Goal: Communication & Community: Participate in discussion

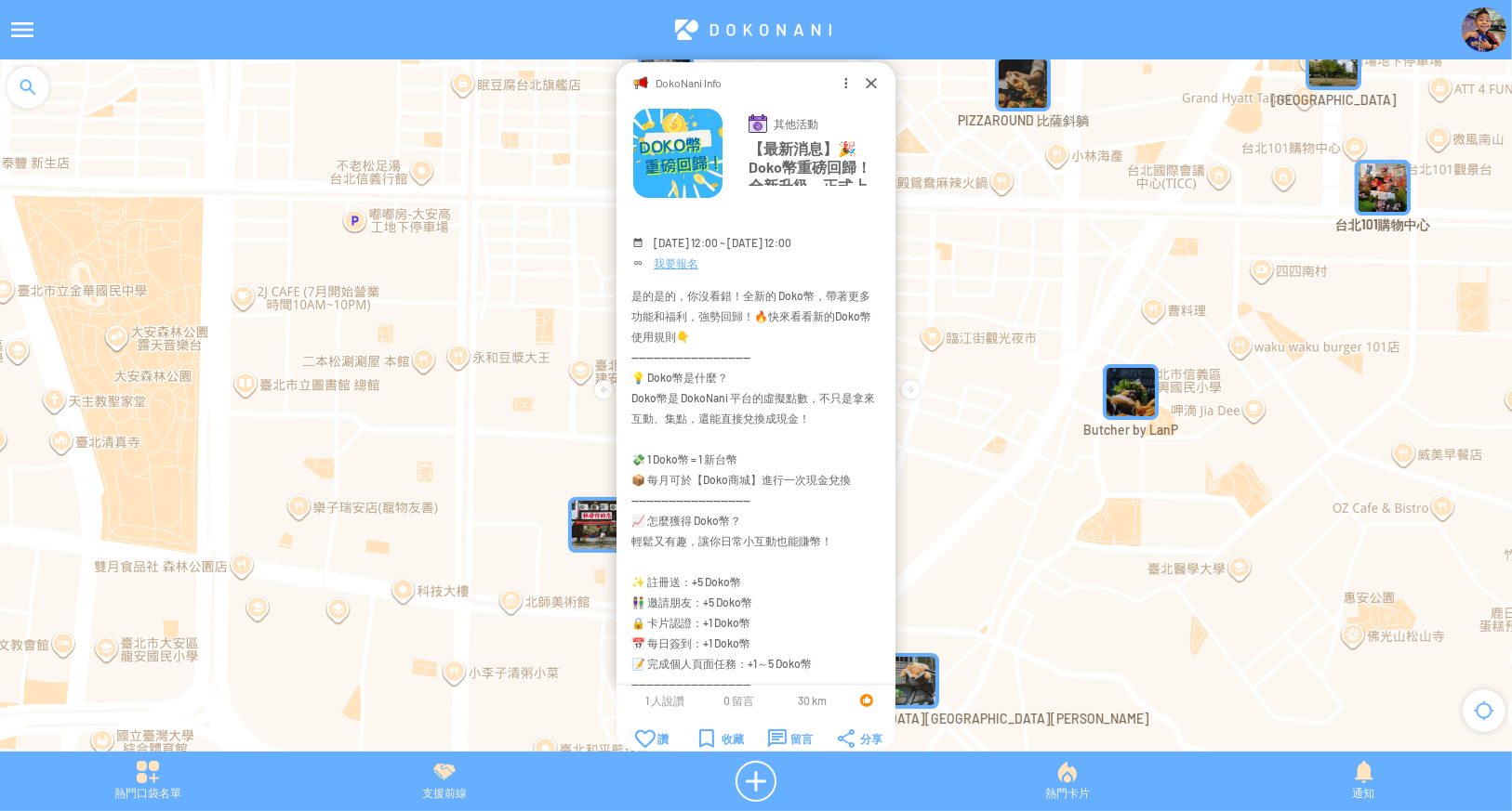
click at [150, 759] on div "熱門口袋名單 支援前線 熱門卡片 通知" at bounding box center [756, 781] width 1512 height 59
click at [149, 781] on div "熱門口袋名單" at bounding box center [148, 782] width 296 height 41
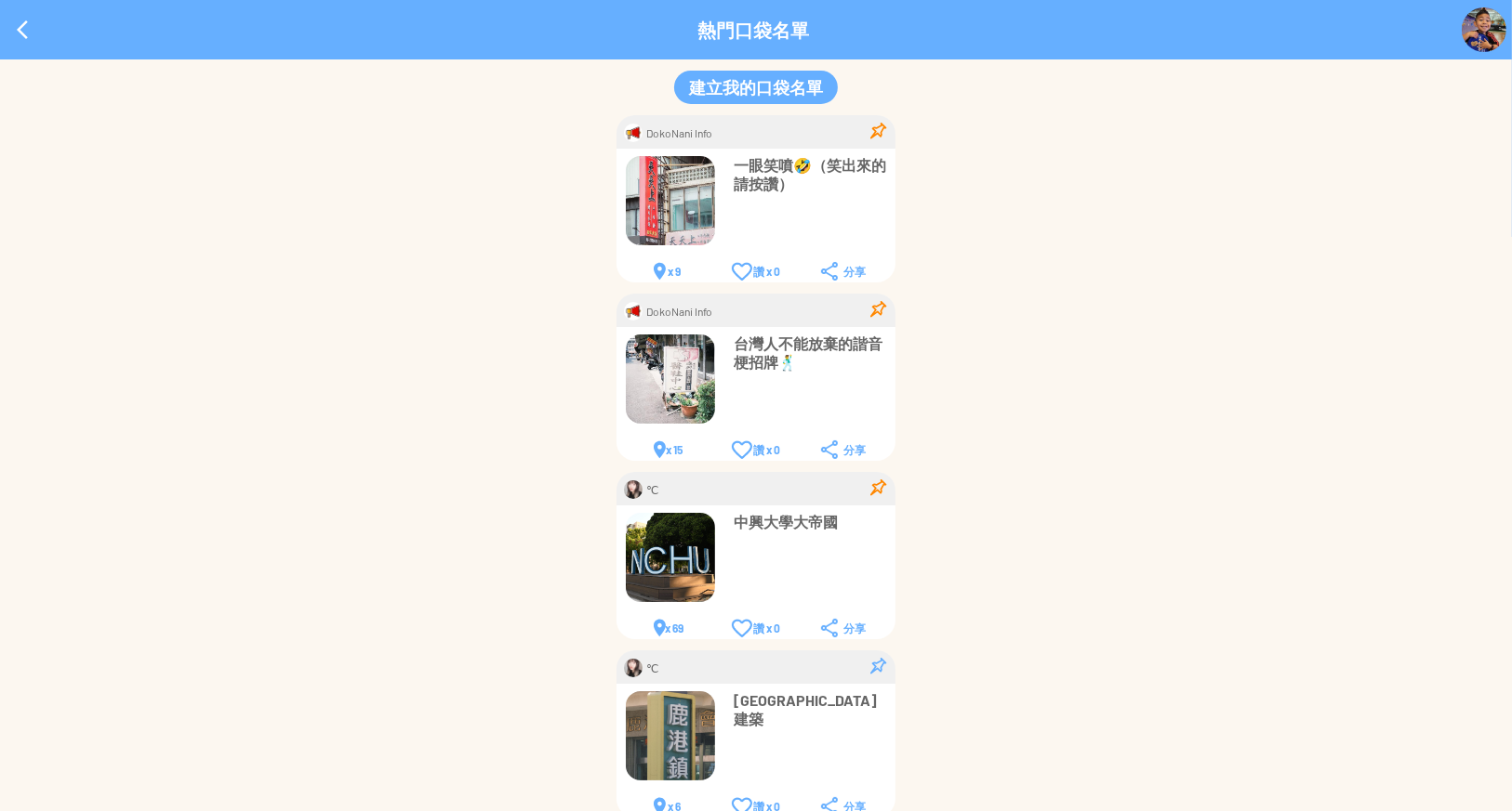
click at [803, 201] on td "一眼笑噴🤣（笑出來的請按讚）" at bounding box center [810, 191] width 152 height 70
click at [1109, 319] on div "DokoNani Info 一眼笑噴🤣（笑出來的請按讚） x 9 讚 x 0 x 6" at bounding box center [756, 823] width 1512 height 1416
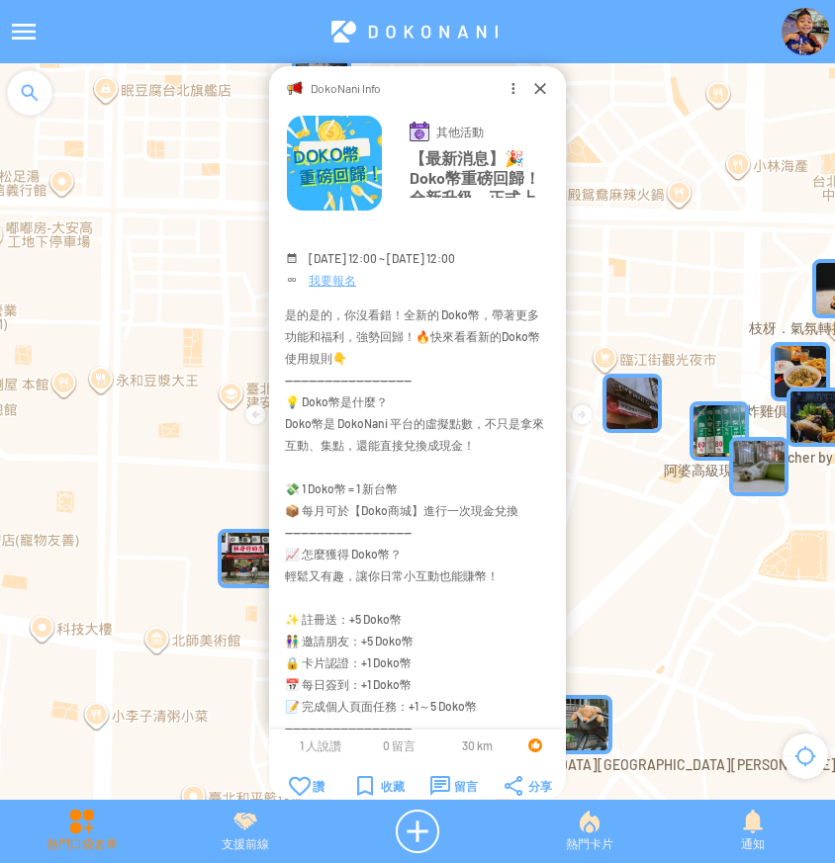
click at [83, 834] on div "熱門口袋名單" at bounding box center [81, 832] width 163 height 44
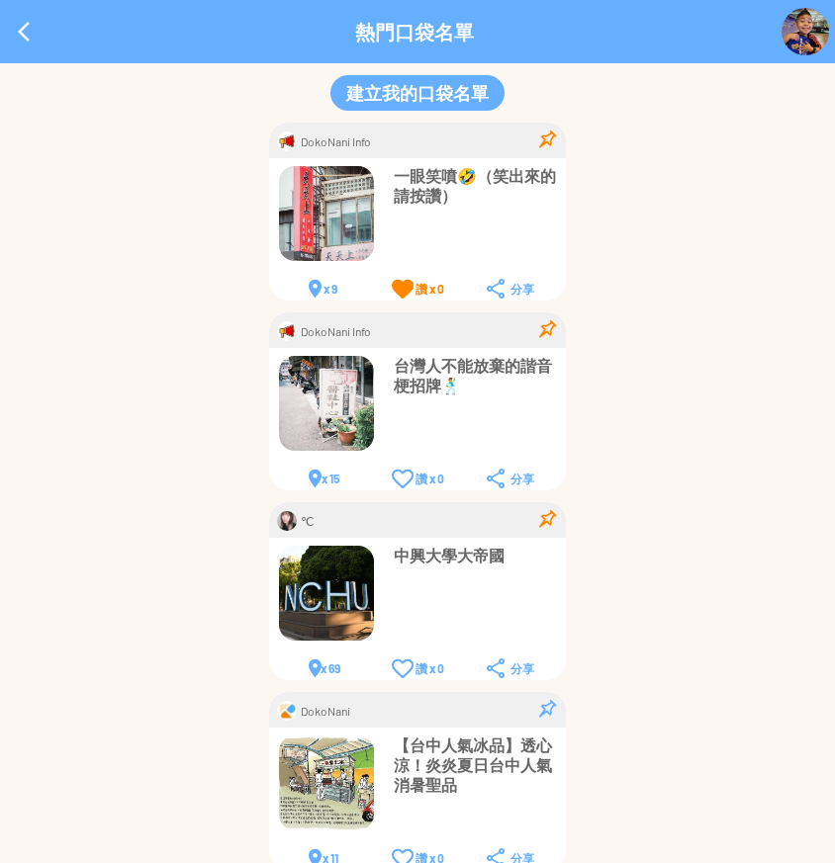
click at [395, 288] on div "讚 x 0" at bounding box center [418, 289] width 52 height 20
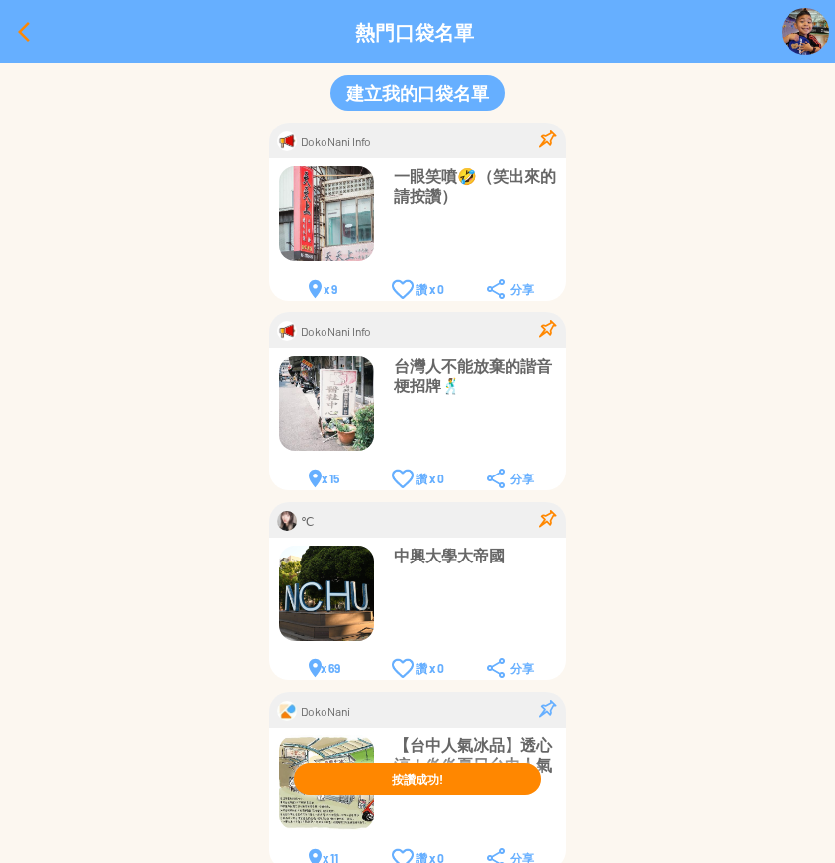
click at [16, 34] on div at bounding box center [23, 31] width 47 height 47
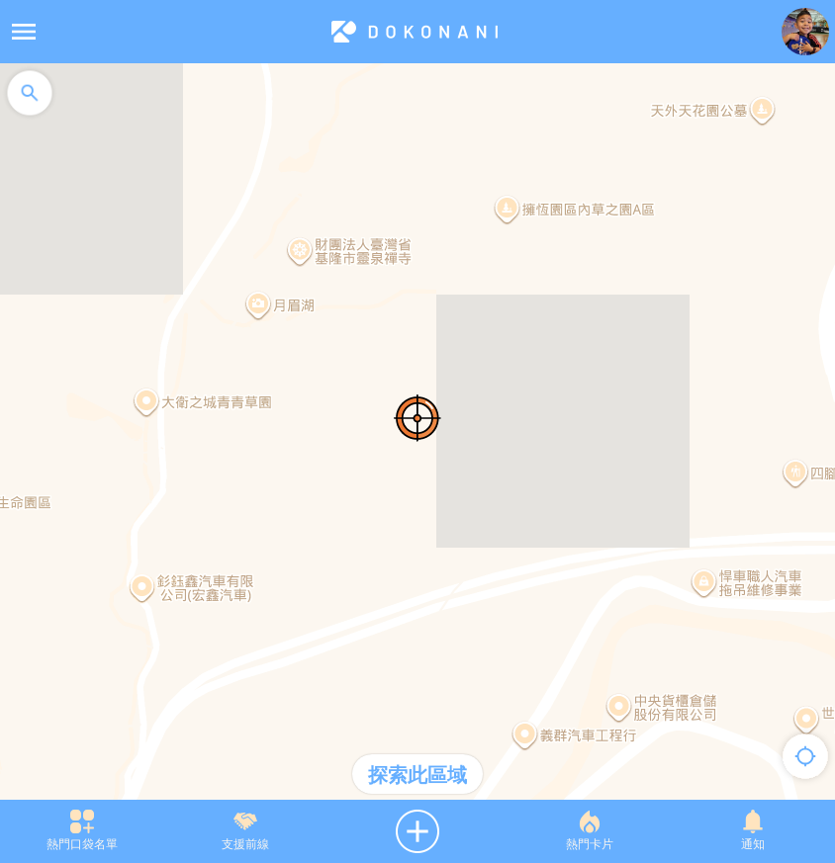
click at [85, 820] on div "熱門口袋名單" at bounding box center [81, 832] width 163 height 44
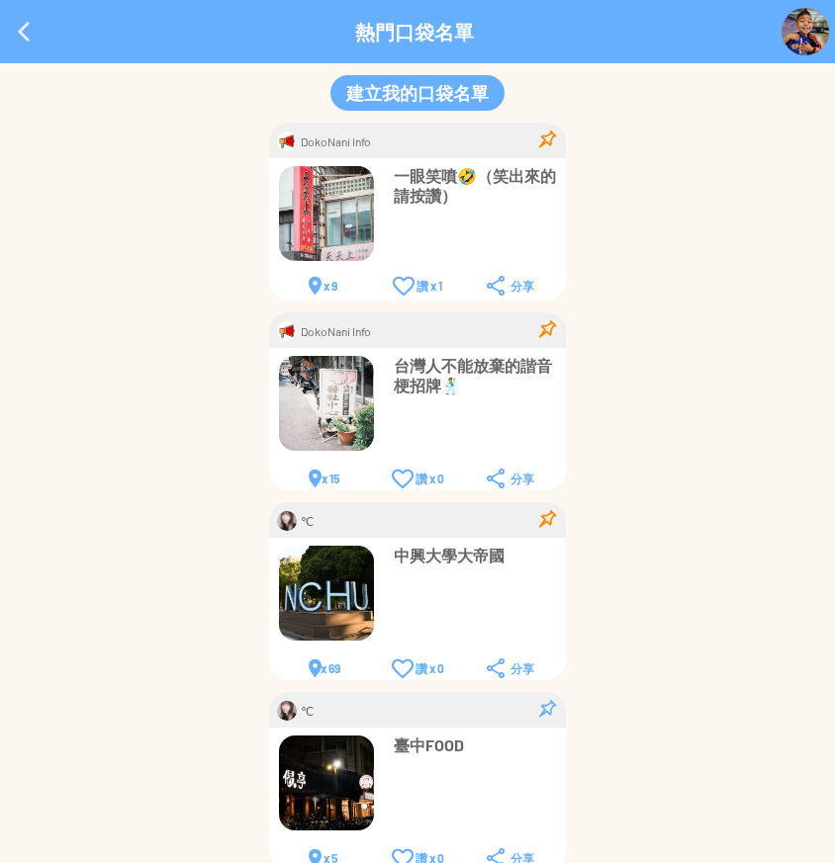
click at [401, 286] on div "讚 x 1" at bounding box center [417, 286] width 49 height 20
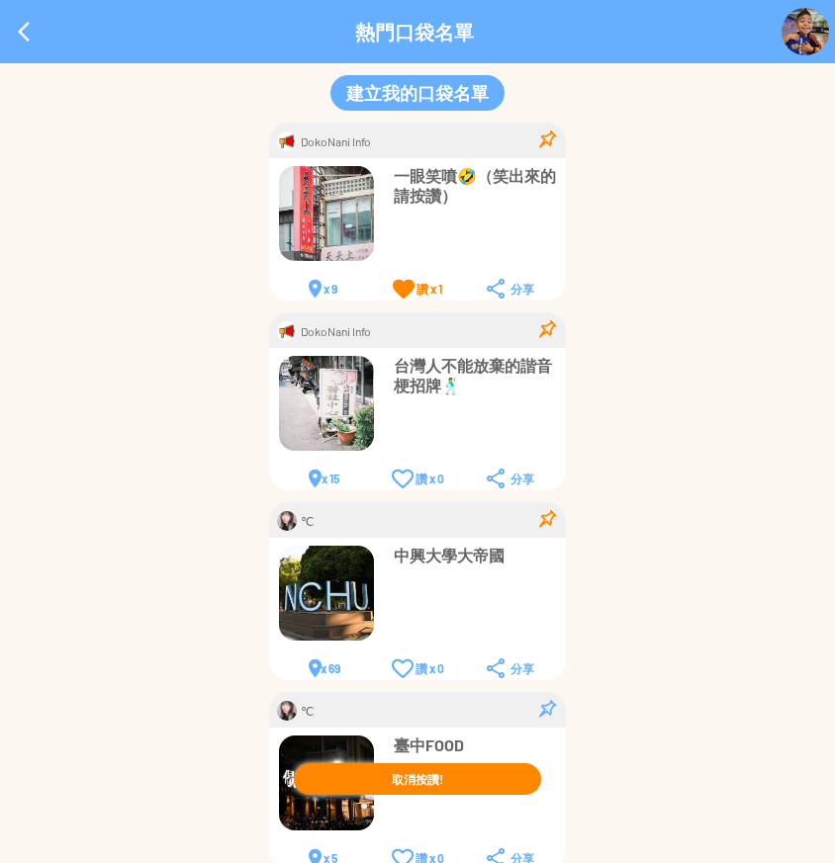
click at [409, 290] on div "讚 x 1" at bounding box center [417, 289] width 49 height 20
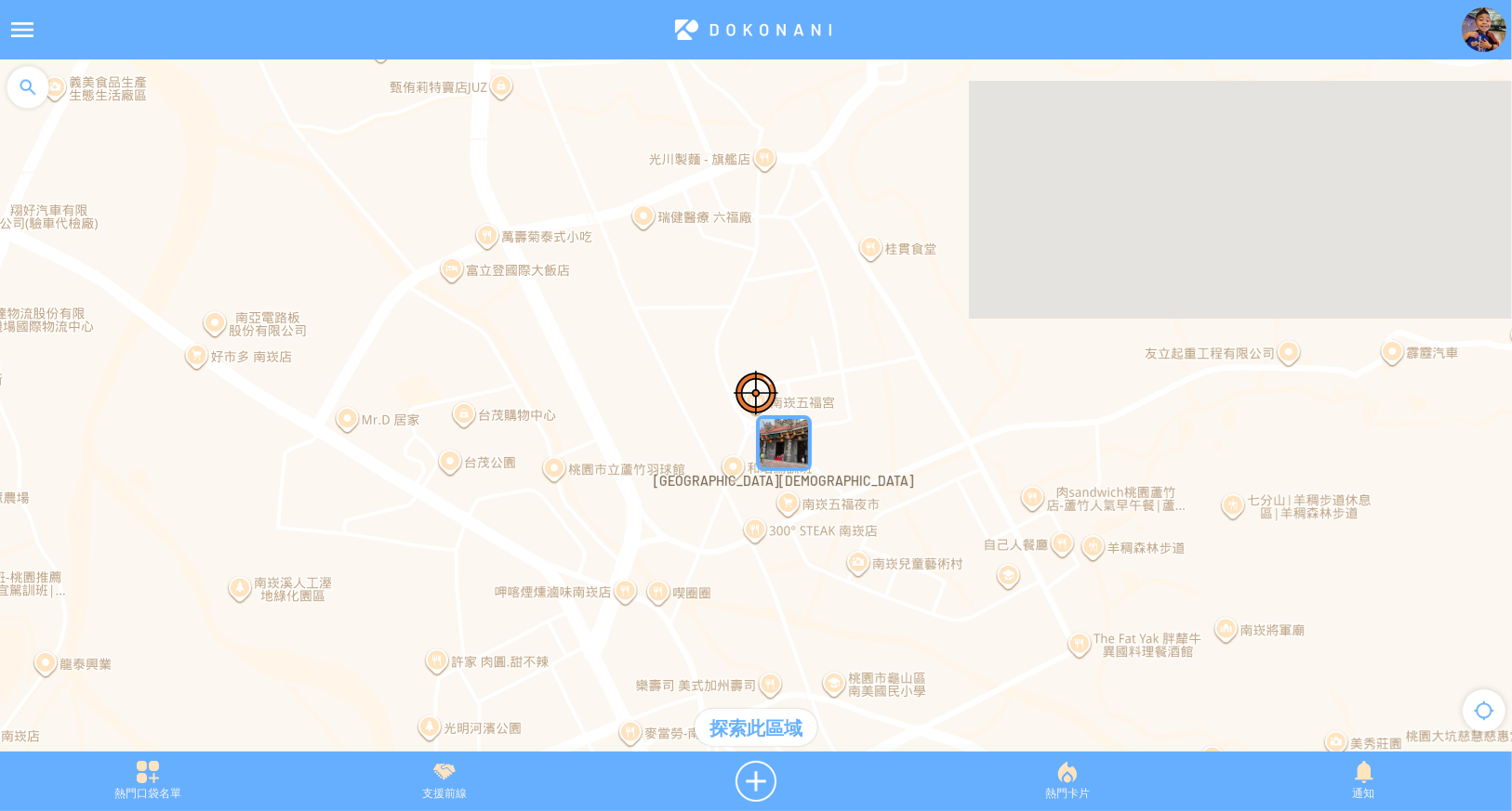
click at [803, 444] on img "南崁五福宮" at bounding box center [783, 443] width 55 height 55
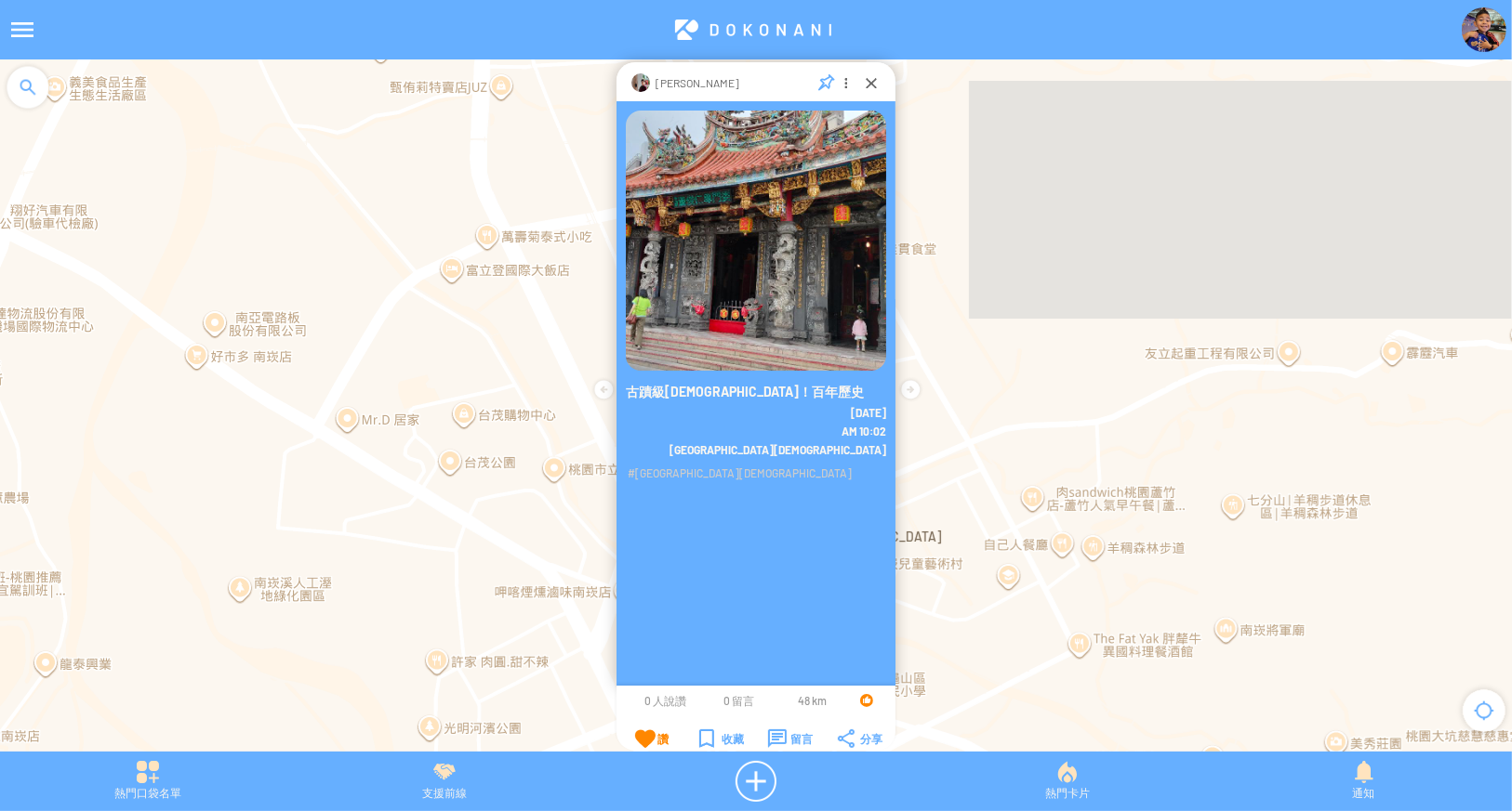
click at [652, 741] on div "讚" at bounding box center [652, 739] width 34 height 19
click at [654, 733] on div "讚" at bounding box center [652, 733] width 34 height 19
